Goal: Information Seeking & Learning: Learn about a topic

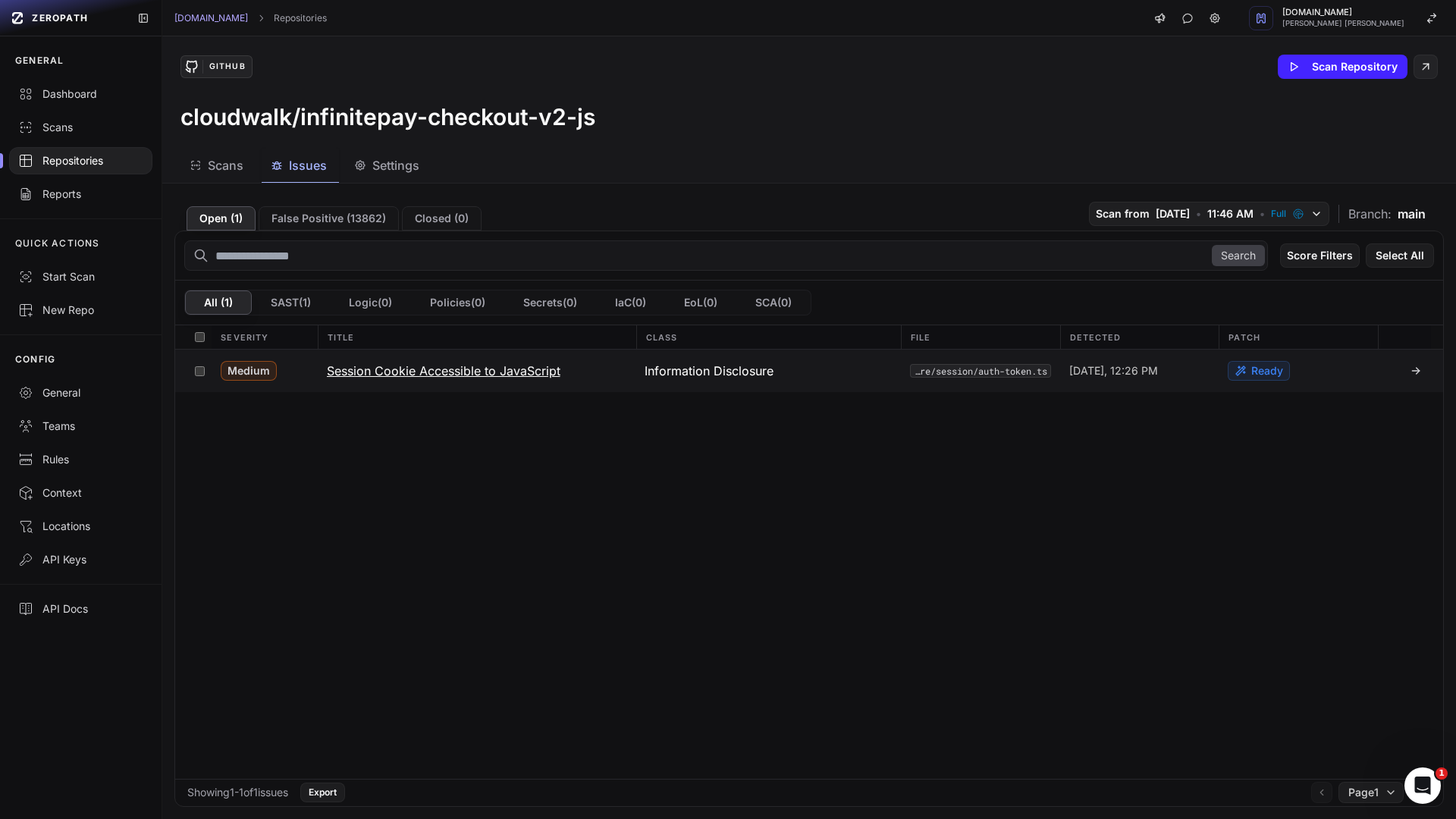
click at [417, 380] on button "Session Cookie Accessible to JavaScript" at bounding box center [477, 370] width 318 height 42
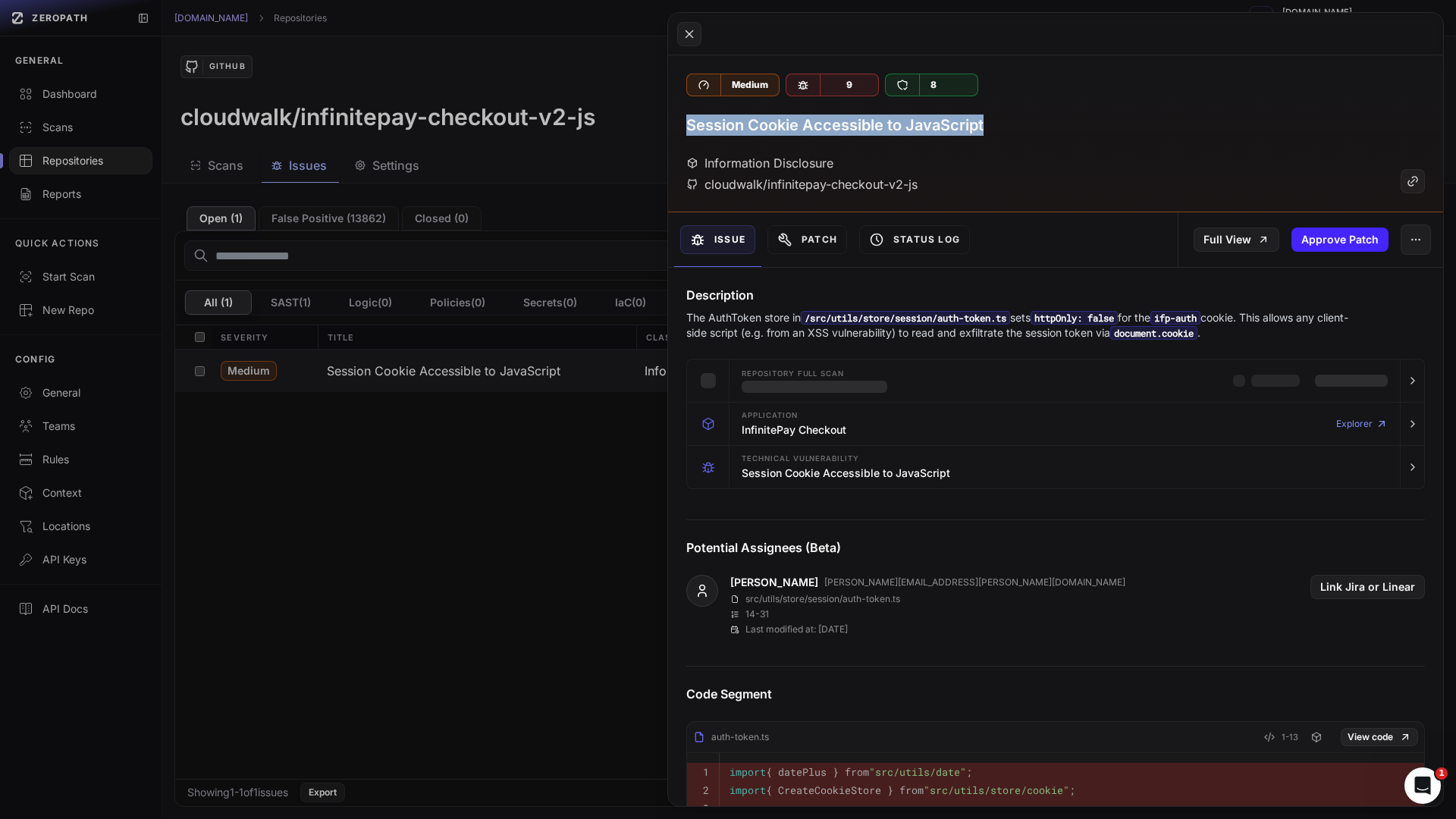
drag, startPoint x: 1002, startPoint y: 126, endPoint x: 690, endPoint y: 127, distance: 312.0
click at [690, 127] on div "Session Cookie Accessible to JavaScript" at bounding box center [1055, 125] width 739 height 21
copy h3 "Session Cookie Accessible to JavaScript"
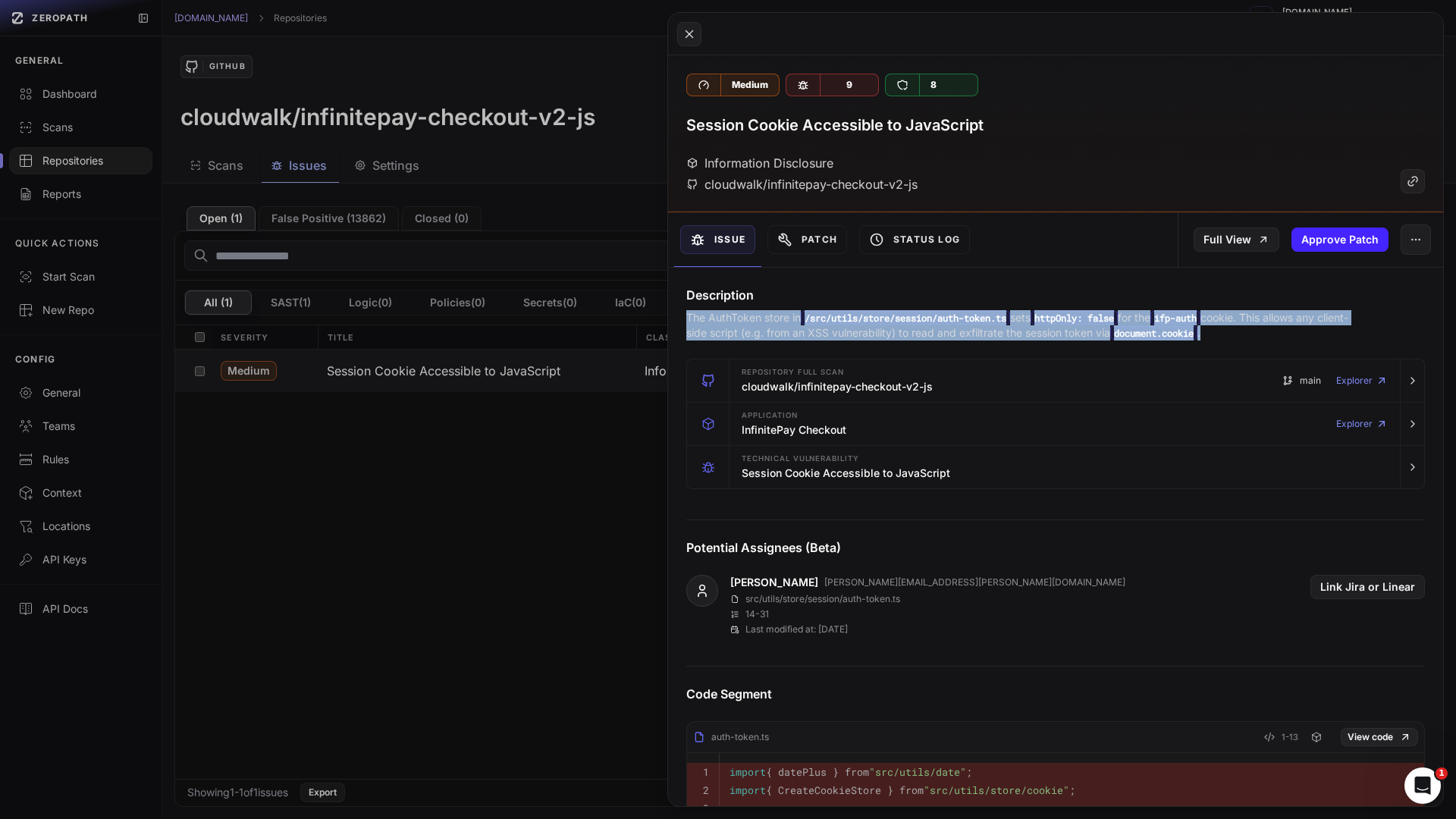
drag, startPoint x: 1271, startPoint y: 334, endPoint x: 680, endPoint y: 311, distance: 591.4
click at [680, 311] on div "Description The AuthToken store in /src/utils/store/session/auth-token.ts sets …" at bounding box center [1055, 313] width 775 height 55
copy p "The AuthToken store in /src/utils/store/session/auth-token.ts sets httpOnly: fa…"
click at [1410, 180] on icon at bounding box center [1413, 182] width 13 height 19
click at [549, 196] on button at bounding box center [728, 409] width 1456 height 819
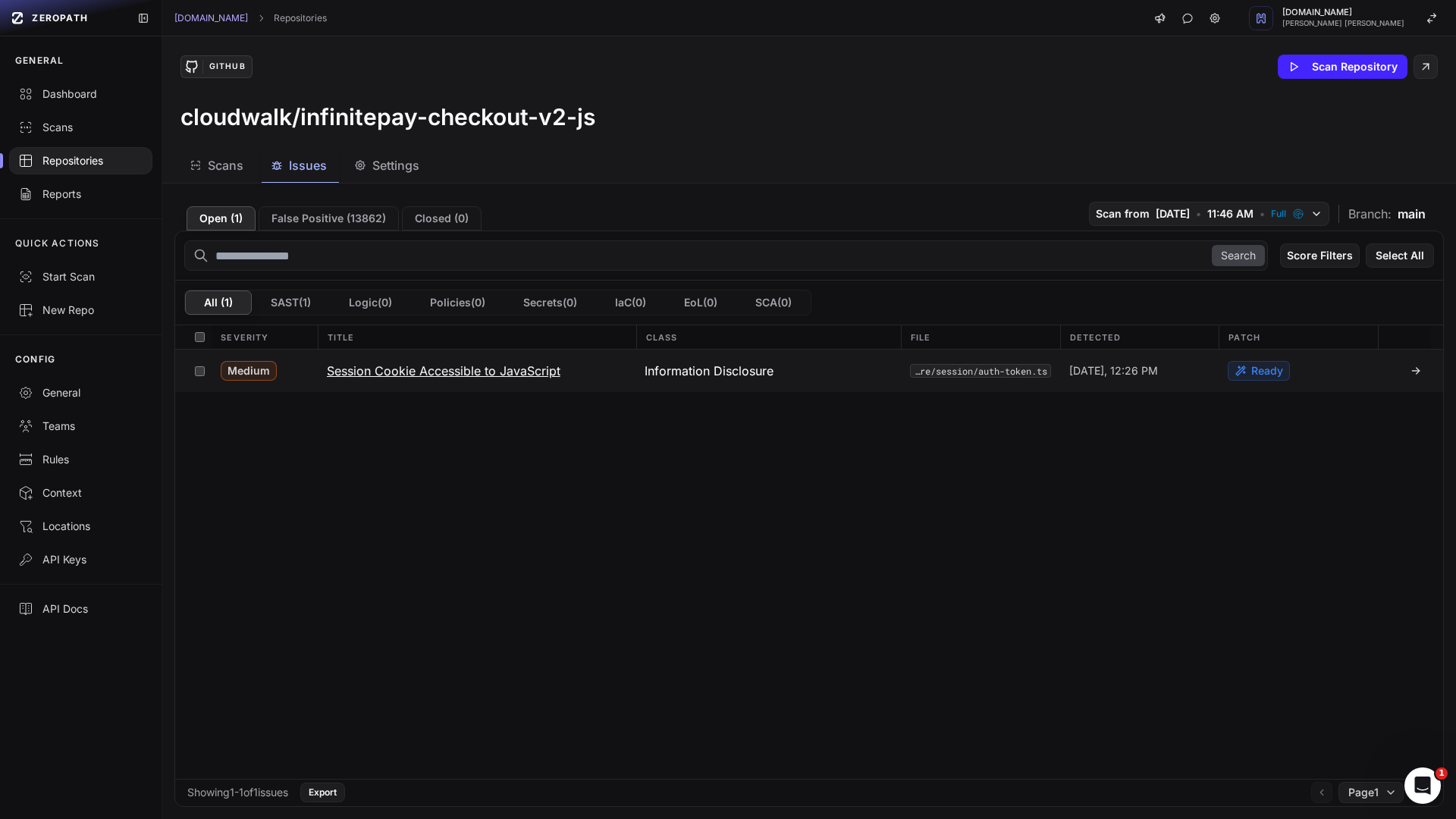
click at [448, 380] on h3 "Session Cookie Accessible to JavaScript" at bounding box center [444, 371] width 234 height 19
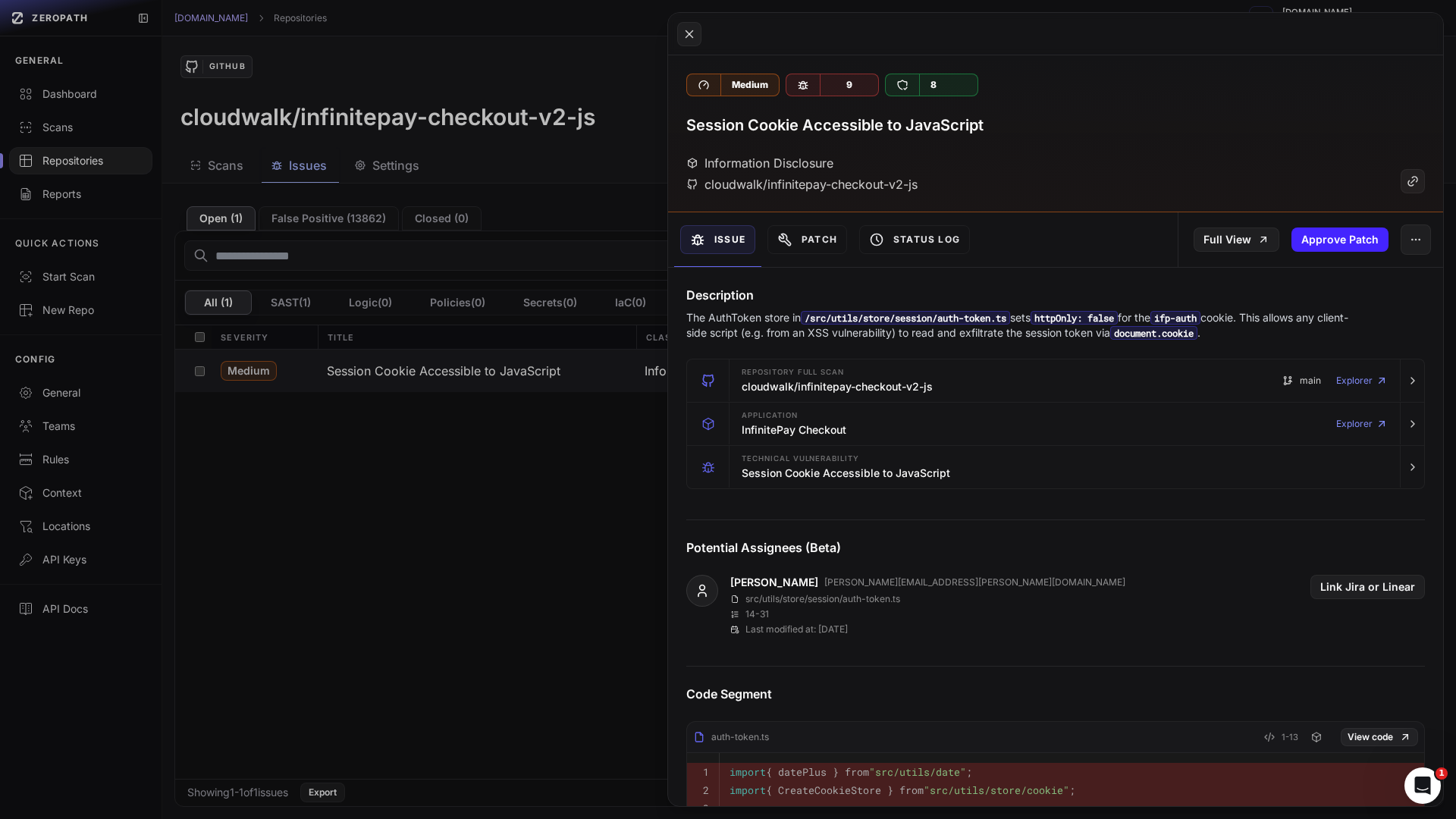
click at [586, 226] on button at bounding box center [728, 409] width 1456 height 819
